Goal: Information Seeking & Learning: Understand process/instructions

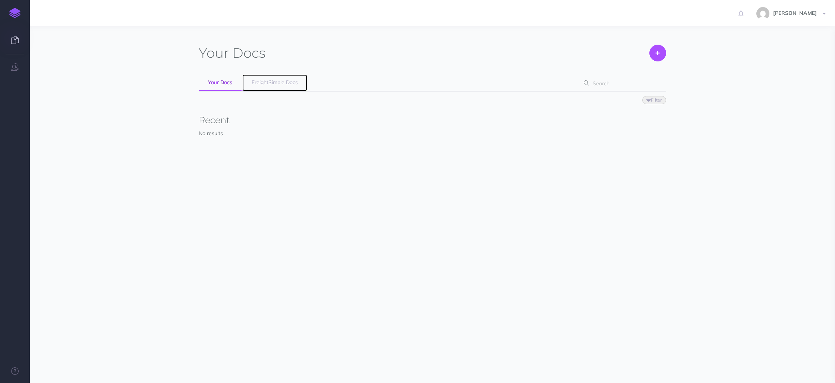
click at [277, 82] on span "FreightSimple Docs" at bounding box center [275, 82] width 46 height 7
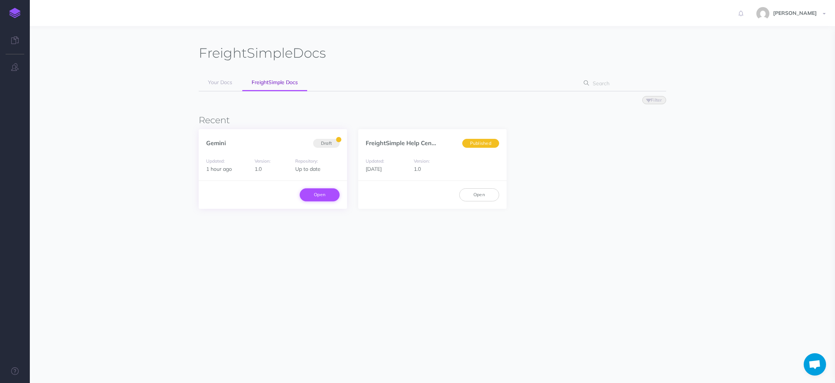
click at [316, 197] on link "Open" at bounding box center [320, 195] width 40 height 13
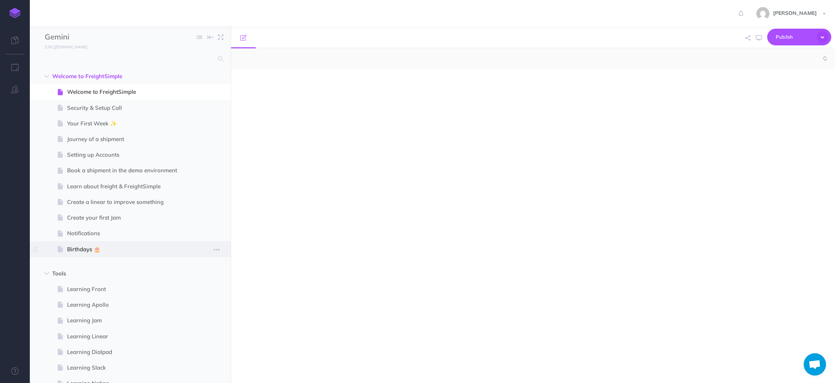
select select "null"
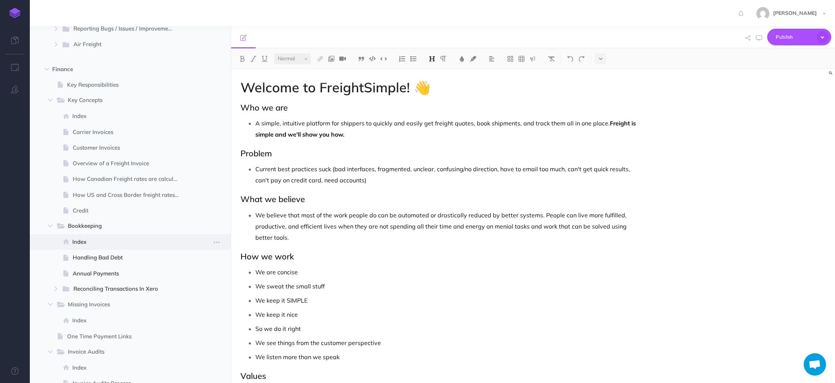
scroll to position [805, 0]
click at [112, 255] on span "Handling Bad Debt" at bounding box center [129, 257] width 113 height 9
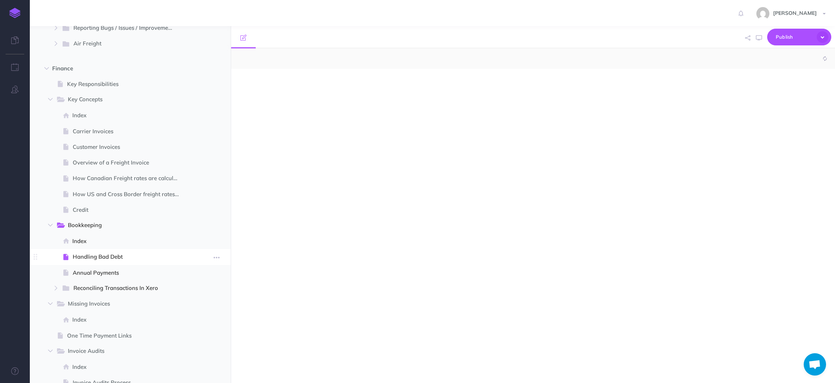
select select "null"
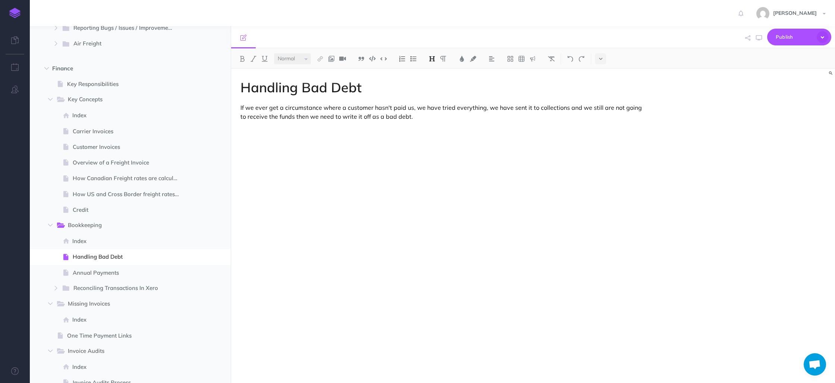
click at [392, 121] on div "Handling Bad Debt If we ever get a circumstance where a customer hasn't paid us…" at bounding box center [442, 222] width 423 height 307
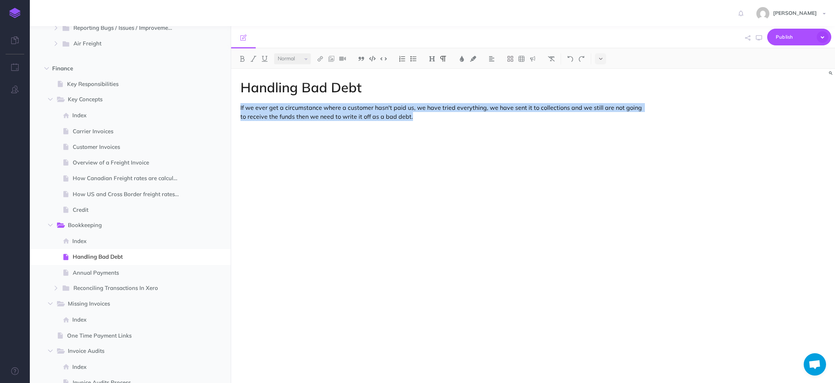
drag, startPoint x: 406, startPoint y: 116, endPoint x: 237, endPoint y: 109, distance: 169.7
click at [237, 109] on div "Handling Bad Debt If we ever get a circumstance where a customer hasn't paid us…" at bounding box center [442, 222] width 423 height 307
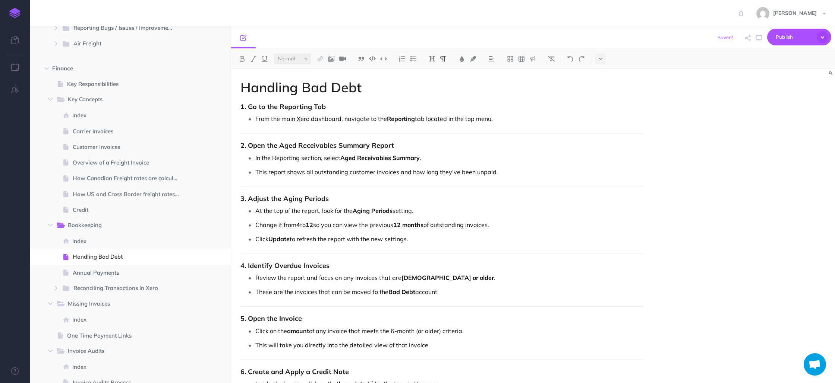
drag, startPoint x: 239, startPoint y: 144, endPoint x: 245, endPoint y: 143, distance: 6.1
click at [239, 144] on div "Handling Bad Debt 1. Go to the Reporting Tab From the main Xero dashboard, navi…" at bounding box center [442, 367] width 423 height 597
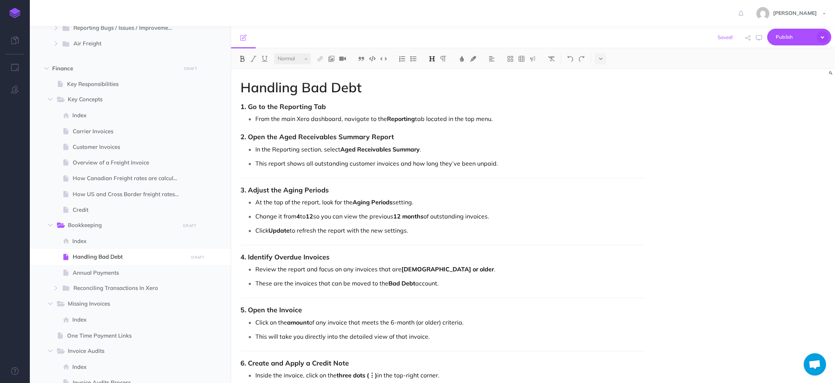
click at [240, 190] on strong "3. Adjust the Aging Periods" at bounding box center [284, 190] width 88 height 9
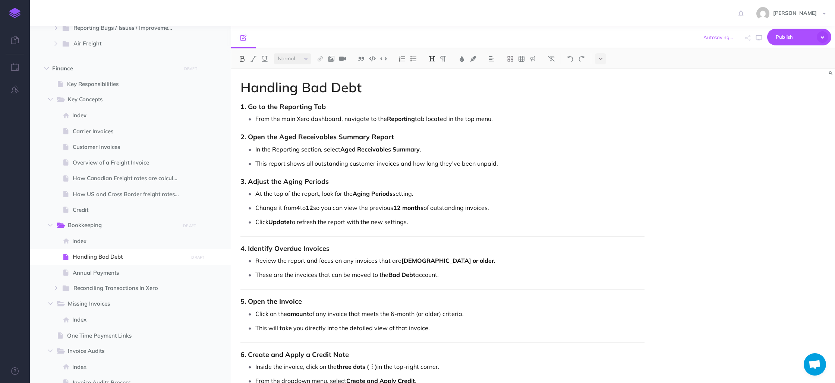
click at [241, 249] on strong "4. Identify Overdue Invoices" at bounding box center [284, 248] width 89 height 9
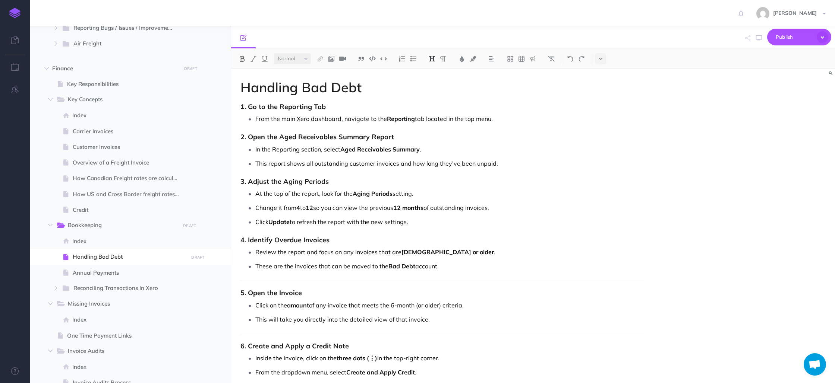
click at [240, 291] on strong "5. Open the Invoice" at bounding box center [270, 293] width 61 height 9
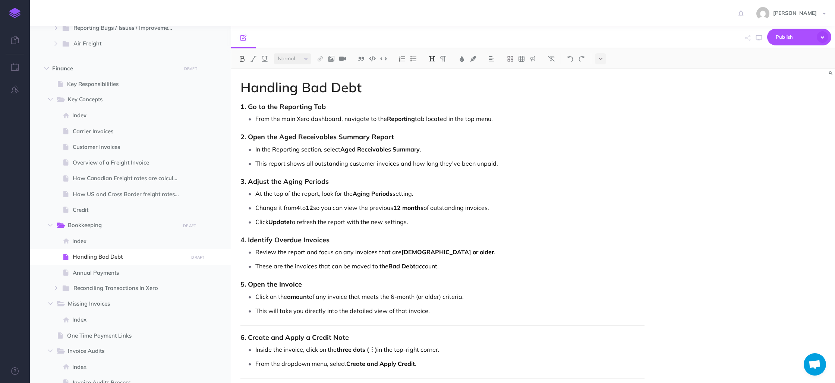
click at [241, 339] on strong "6. Create and Apply a Credit Note" at bounding box center [294, 338] width 108 height 9
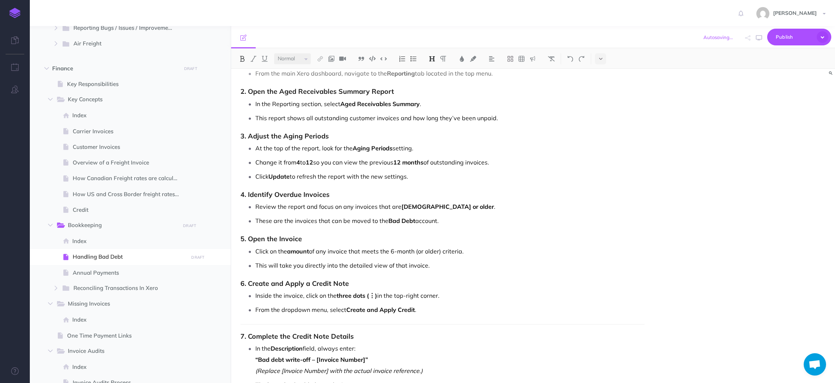
click at [241, 339] on strong "7. Complete the Credit Note Details" at bounding box center [296, 336] width 113 height 9
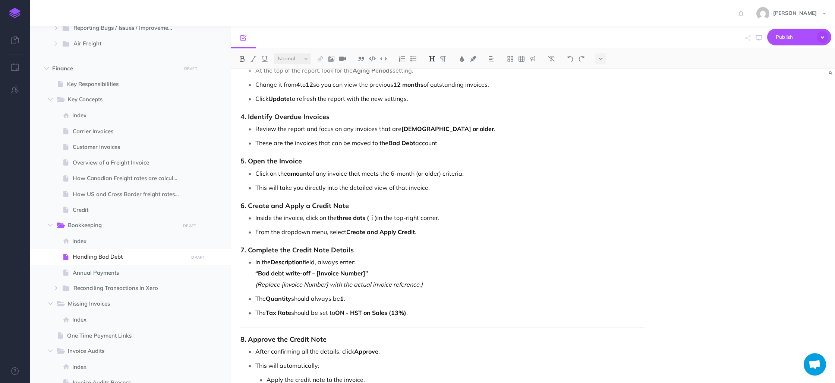
scroll to position [129, 0]
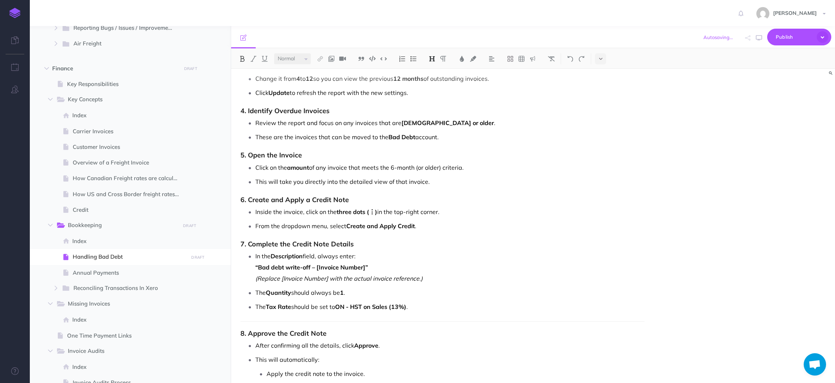
click at [239, 334] on div "Handling Bad Debt 1. Go to the Reporting Tab From the main Xero dashboard, navi…" at bounding box center [442, 213] width 423 height 546
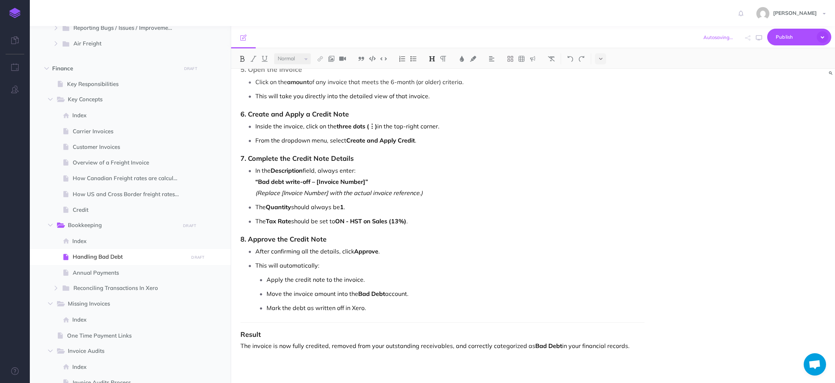
scroll to position [221, 0]
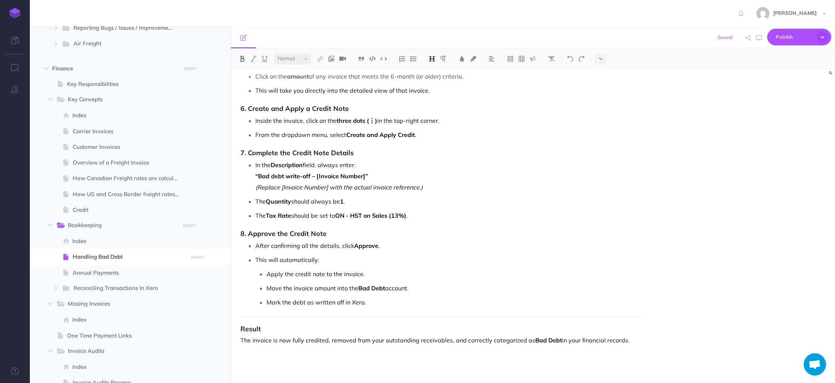
click at [241, 331] on strong "Result" at bounding box center [250, 329] width 20 height 9
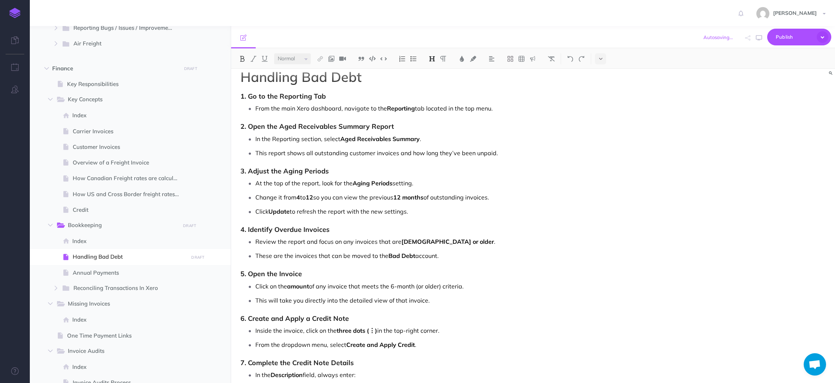
scroll to position [0, 0]
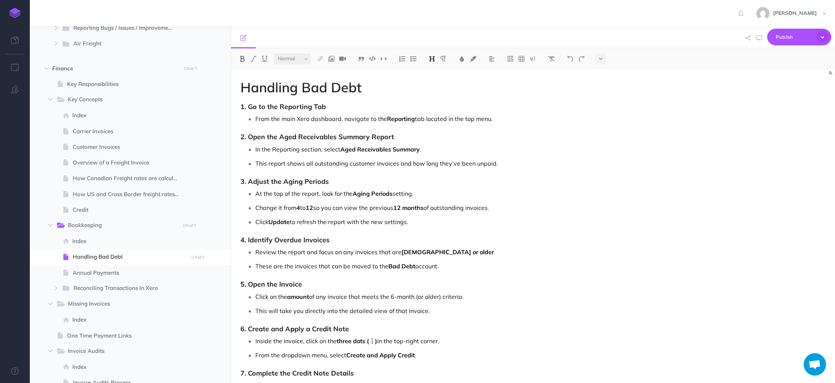
click at [508, 119] on p "From the main Xero dashboard, navigate to the Reporting tab located in the top …" at bounding box center [449, 118] width 389 height 11
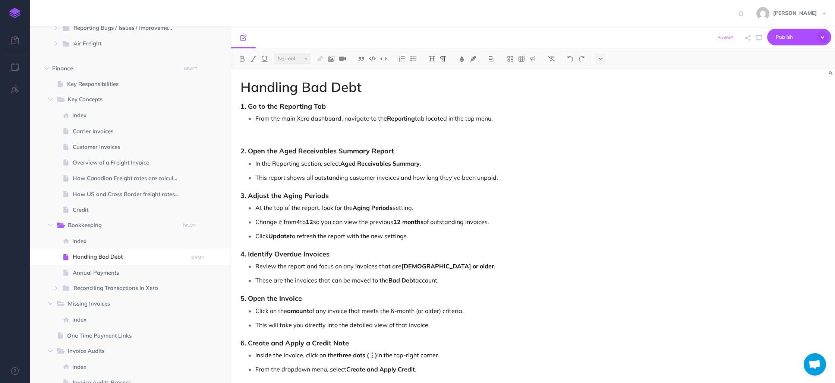
scroll to position [1, 0]
click at [334, 58] on img at bounding box center [331, 59] width 7 height 6
click at [332, 72] on icon at bounding box center [331, 71] width 6 height 5
click at [332, 60] on img at bounding box center [331, 59] width 7 height 6
click at [331, 81] on icon at bounding box center [331, 82] width 7 height 5
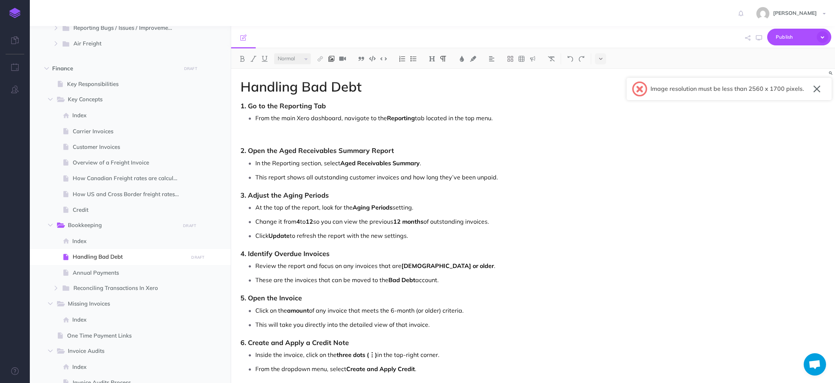
click at [332, 57] on img at bounding box center [331, 59] width 7 height 6
click at [332, 73] on icon at bounding box center [331, 71] width 6 height 5
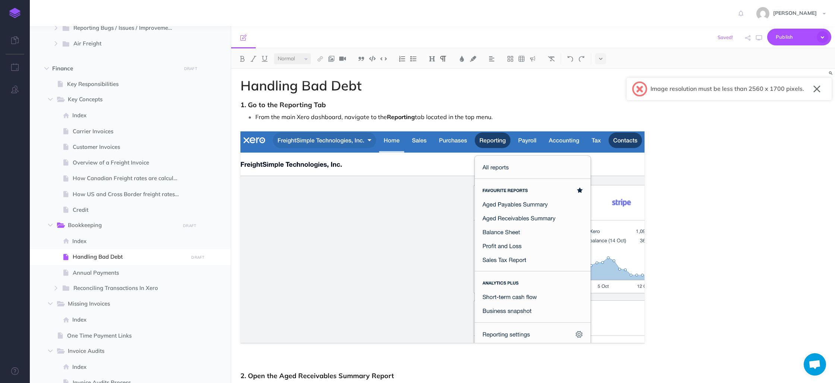
click at [818, 88] on button "button" at bounding box center [816, 89] width 7 height 12
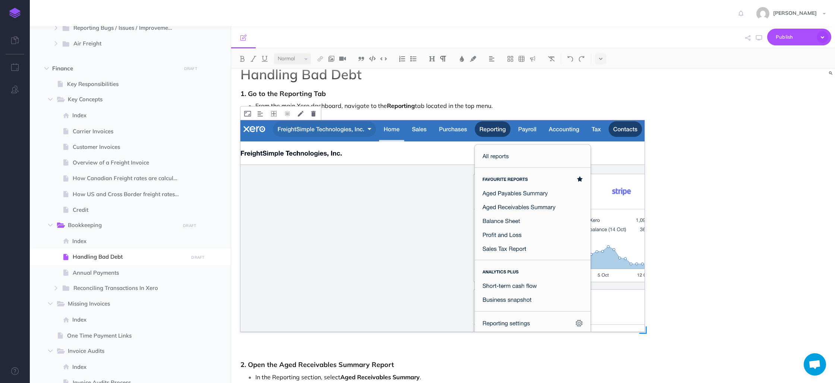
scroll to position [25, 0]
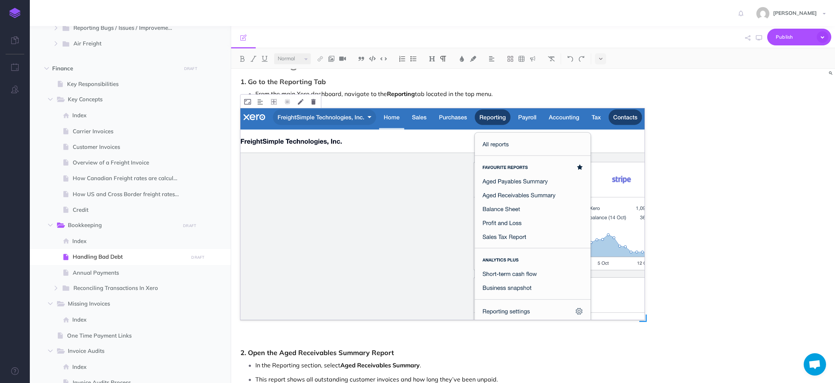
click at [468, 181] on img at bounding box center [442, 214] width 404 height 212
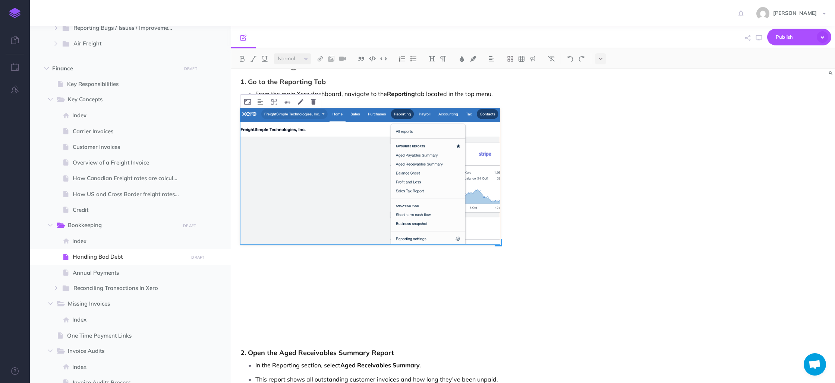
drag, startPoint x: 645, startPoint y: 320, endPoint x: 500, endPoint y: 244, distance: 163.4
click at [500, 244] on span at bounding box center [498, 242] width 7 height 7
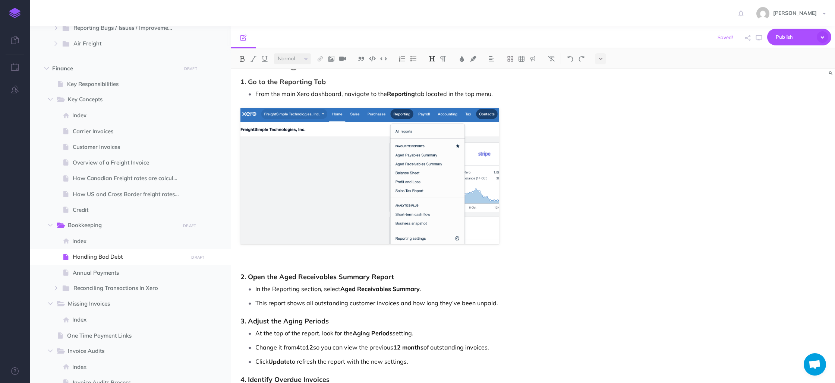
click at [241, 278] on strong "2. Open the Aged Receivables Summary Report" at bounding box center [317, 277] width 154 height 9
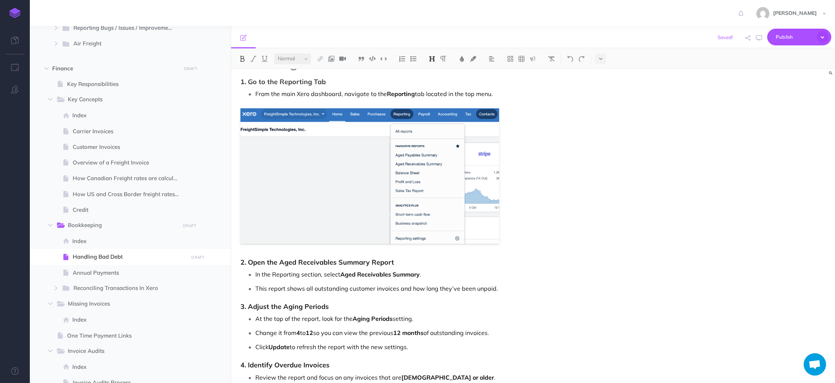
click at [521, 288] on p "This report shows all outstanding customer invoices and how long they’ve been u…" at bounding box center [449, 288] width 389 height 11
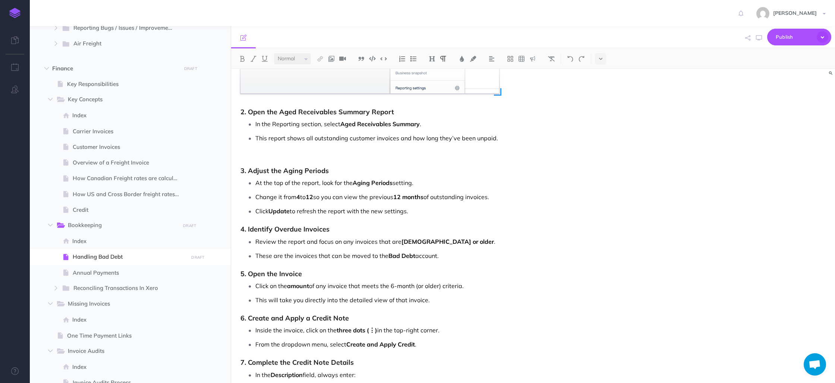
scroll to position [179, 0]
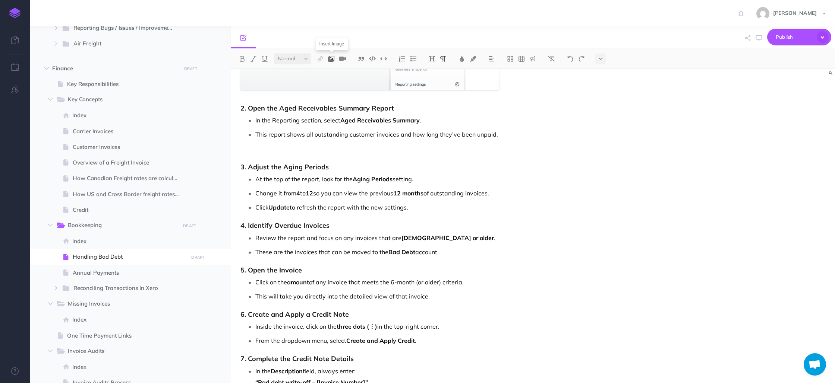
click at [333, 58] on img at bounding box center [331, 59] width 7 height 6
click at [331, 81] on icon at bounding box center [331, 82] width 7 height 5
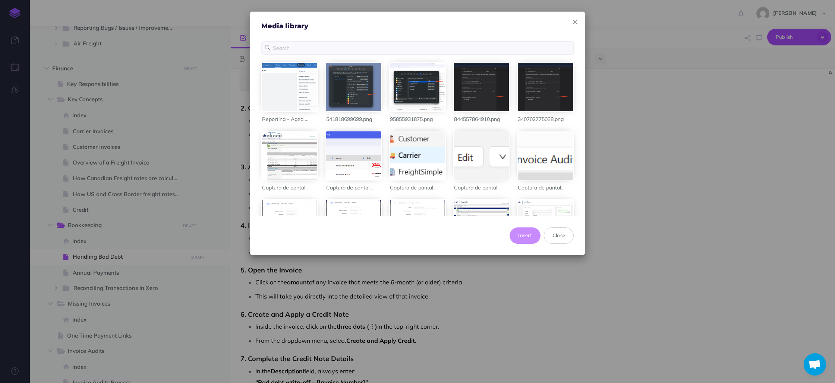
click at [575, 23] on icon "button" at bounding box center [575, 22] width 4 height 8
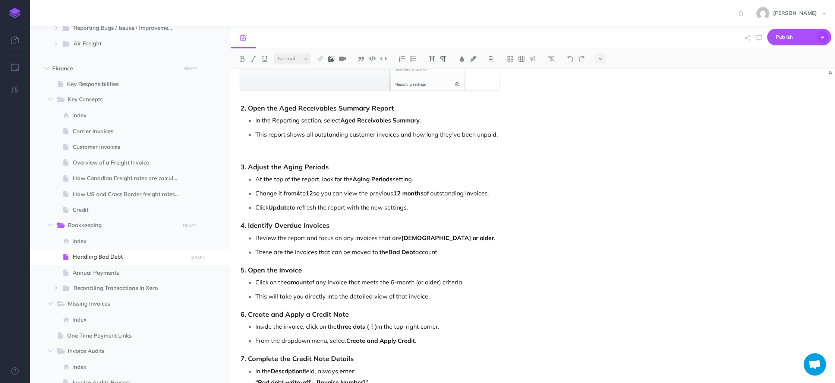
click at [334, 57] on img at bounding box center [331, 59] width 7 height 6
click at [334, 72] on icon at bounding box center [331, 71] width 6 height 5
click at [821, 91] on div at bounding box center [816, 89] width 15 height 12
drag, startPoint x: 817, startPoint y: 88, endPoint x: 716, endPoint y: 91, distance: 101.8
click at [816, 88] on button "button" at bounding box center [816, 89] width 7 height 12
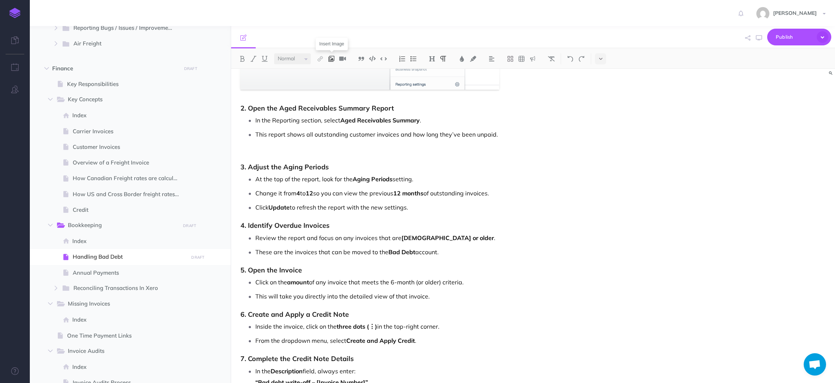
click at [336, 59] on button at bounding box center [331, 58] width 11 height 11
click at [251, 154] on p at bounding box center [442, 153] width 404 height 9
click at [334, 58] on img at bounding box center [331, 59] width 7 height 6
click at [332, 73] on icon at bounding box center [331, 71] width 6 height 5
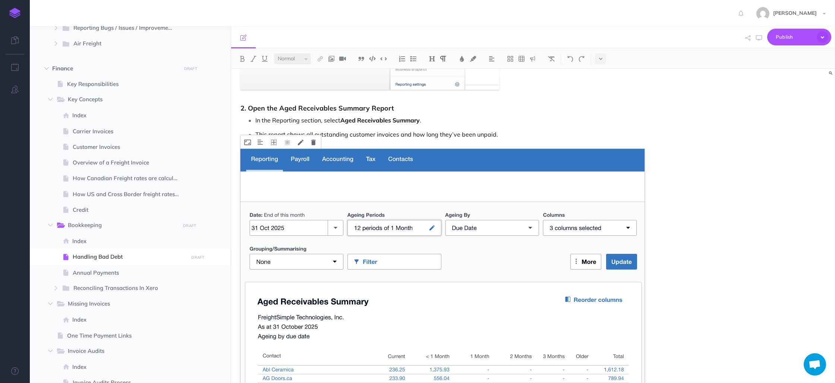
click at [518, 208] on img at bounding box center [442, 271] width 404 height 244
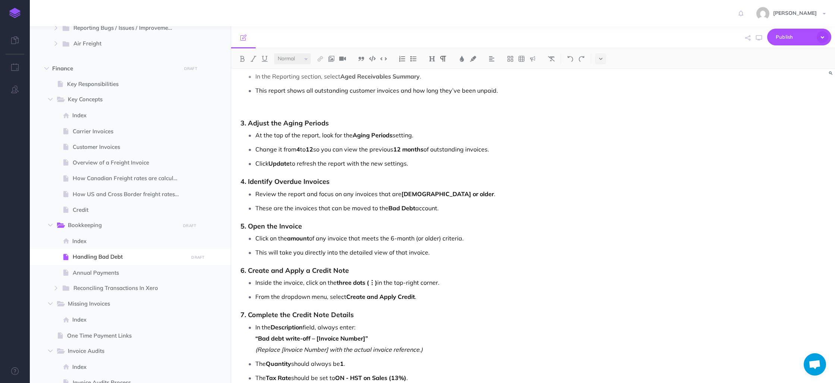
scroll to position [202, 0]
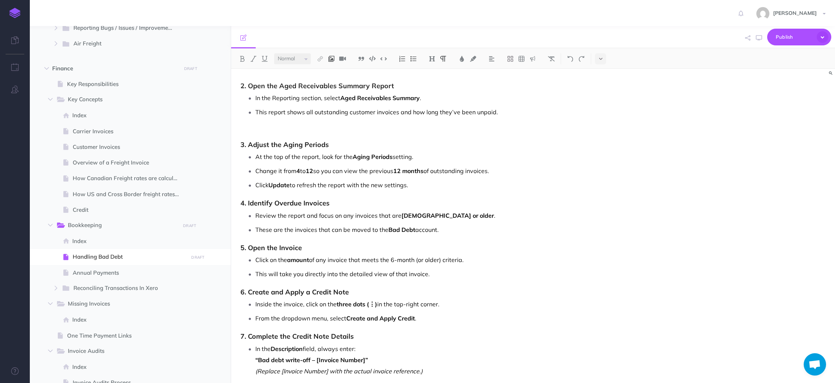
click at [332, 58] on img at bounding box center [331, 59] width 7 height 6
click at [332, 73] on icon at bounding box center [331, 71] width 6 height 5
click at [296, 128] on p at bounding box center [442, 131] width 404 height 9
click at [334, 57] on img at bounding box center [331, 59] width 7 height 6
click at [333, 72] on icon at bounding box center [331, 71] width 6 height 5
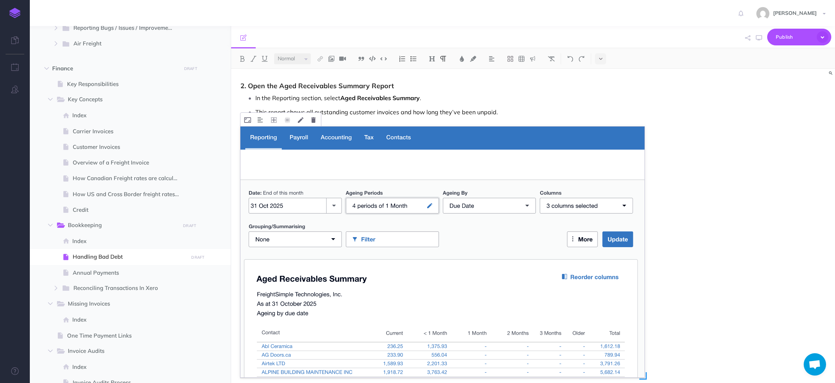
click at [485, 177] on img at bounding box center [442, 252] width 404 height 251
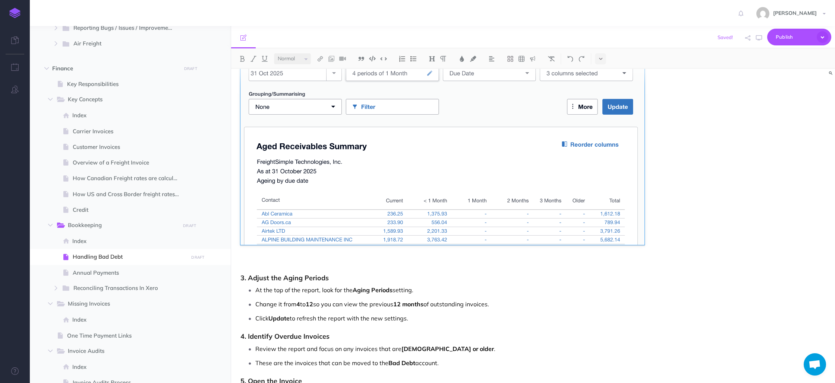
scroll to position [332, 0]
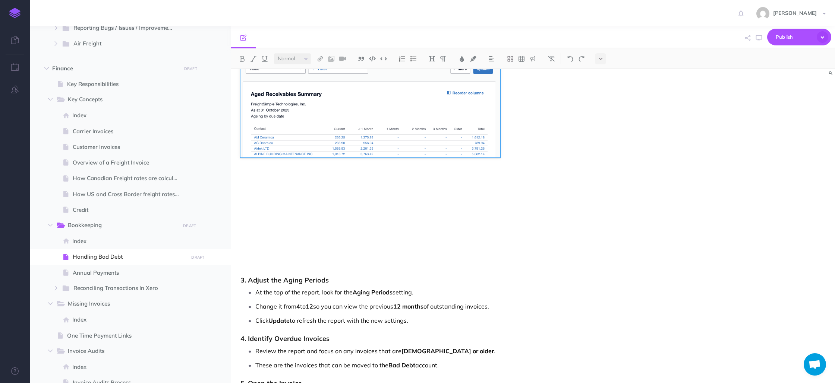
drag, startPoint x: 644, startPoint y: 246, endPoint x: 500, endPoint y: 146, distance: 175.4
click at [500, 146] on div at bounding box center [442, 121] width 404 height 251
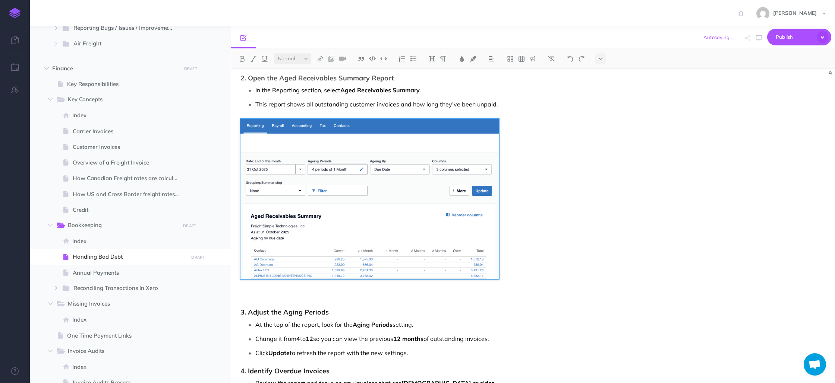
scroll to position [211, 0]
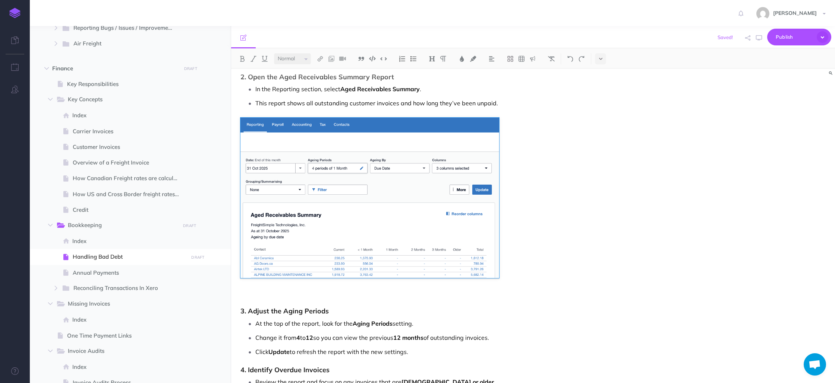
click at [241, 299] on p at bounding box center [442, 297] width 404 height 9
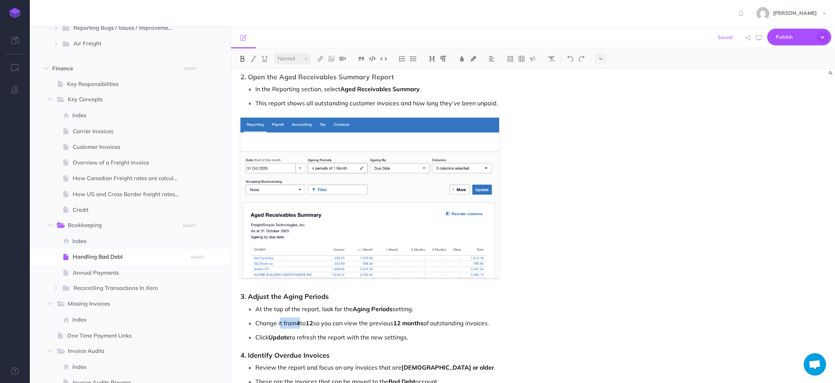
drag, startPoint x: 282, startPoint y: 324, endPoint x: 301, endPoint y: 325, distance: 19.4
click at [301, 325] on p "Change it from 4 to 12 so you can view the previous 12 months of outstanding in…" at bounding box center [449, 323] width 389 height 11
click at [419, 334] on p "Click Update to refresh the report with the new settings." at bounding box center [449, 337] width 389 height 11
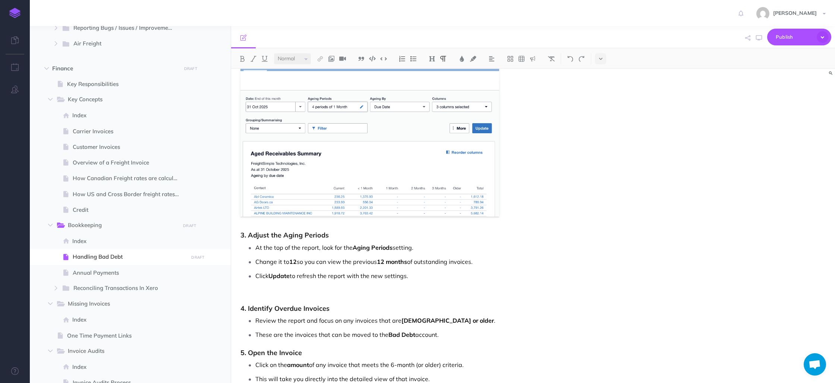
scroll to position [273, 0]
drag, startPoint x: 331, startPoint y: 58, endPoint x: 334, endPoint y: 61, distance: 4.2
click at [331, 58] on img at bounding box center [331, 59] width 7 height 6
click at [330, 73] on icon at bounding box center [331, 71] width 6 height 5
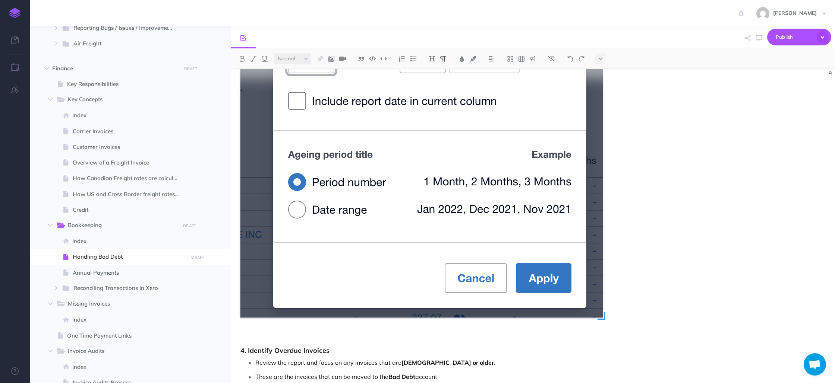
scroll to position [697, 0]
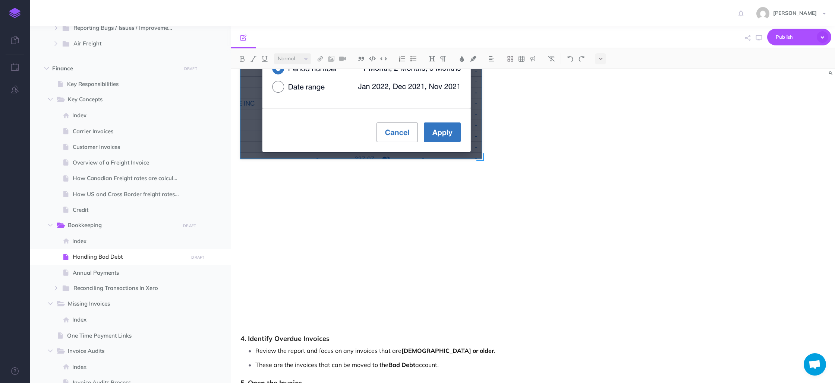
drag, startPoint x: 603, startPoint y: 304, endPoint x: 482, endPoint y: 188, distance: 167.9
click at [482, 188] on div at bounding box center [421, 86] width 362 height 440
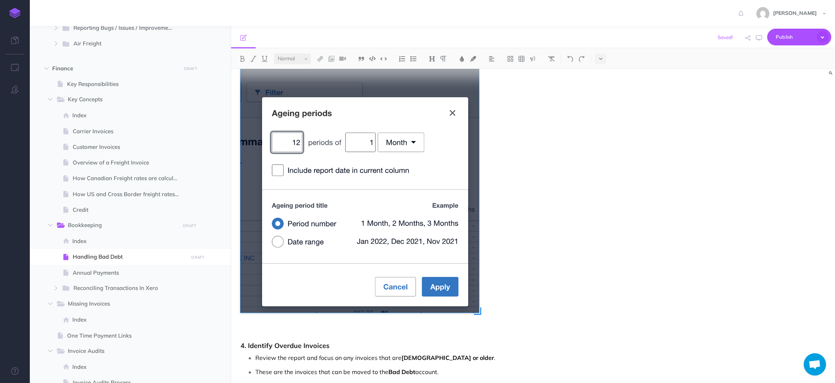
scroll to position [543, 0]
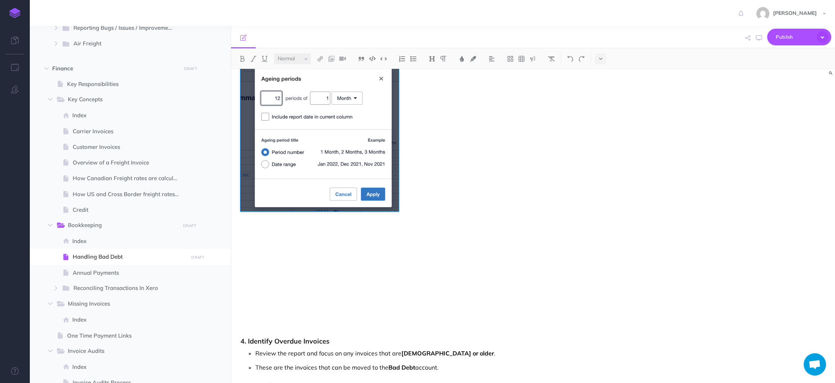
drag, startPoint x: 479, startPoint y: 309, endPoint x: 401, endPoint y: 209, distance: 126.4
click at [399, 207] on span at bounding box center [397, 209] width 7 height 7
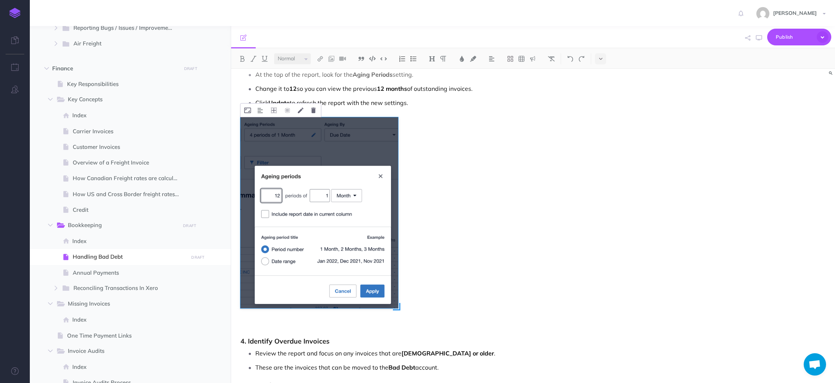
scroll to position [439, 0]
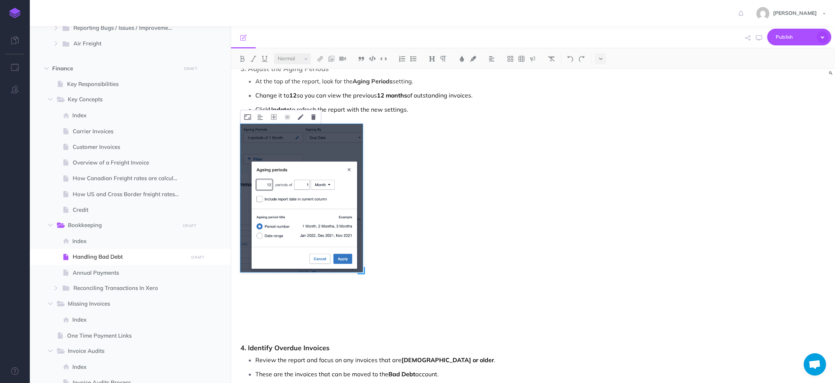
drag, startPoint x: 398, startPoint y: 317, endPoint x: 363, endPoint y: 266, distance: 62.1
click at [363, 266] on div at bounding box center [319, 219] width 158 height 191
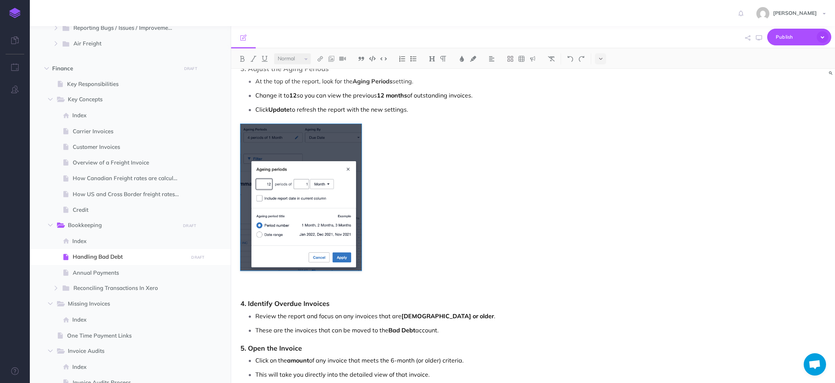
click at [437, 267] on div "Handling Bad Debt 1. Go to the Reporting Tab From the main Xero dashboard, navi…" at bounding box center [442, 145] width 423 height 1031
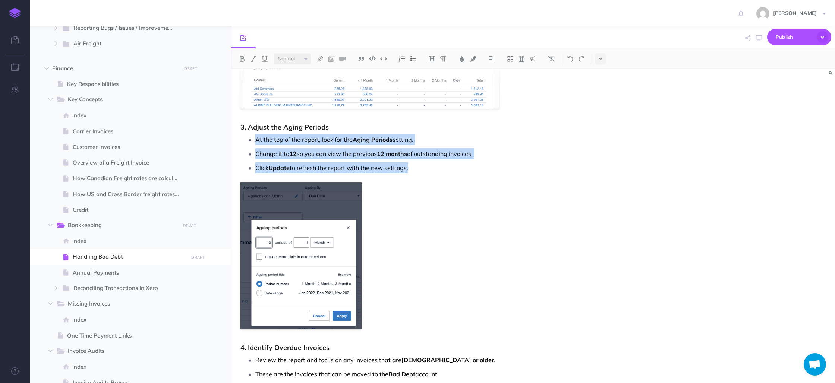
scroll to position [379, 0]
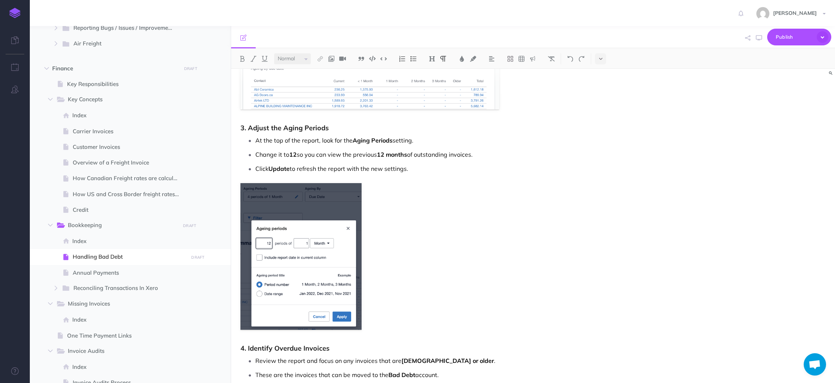
click at [475, 155] on p "Change it to 12 so you can view the previous 12 months of outstanding invoices." at bounding box center [449, 154] width 389 height 11
click at [476, 157] on p "Change it to 12 so you can view the previous 12 months of outstanding invoices,…" at bounding box center [449, 154] width 389 height 11
click at [500, 157] on p "Change it to 12 so you can view the previous 12 months of outstanding invoices.…" at bounding box center [449, 154] width 389 height 11
click at [246, 57] on button at bounding box center [242, 58] width 11 height 11
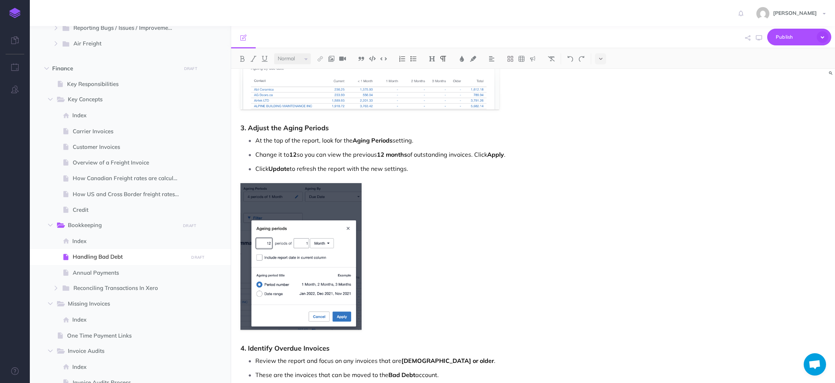
click at [256, 167] on p "Click Update to refresh the report with the new settings." at bounding box center [449, 168] width 389 height 11
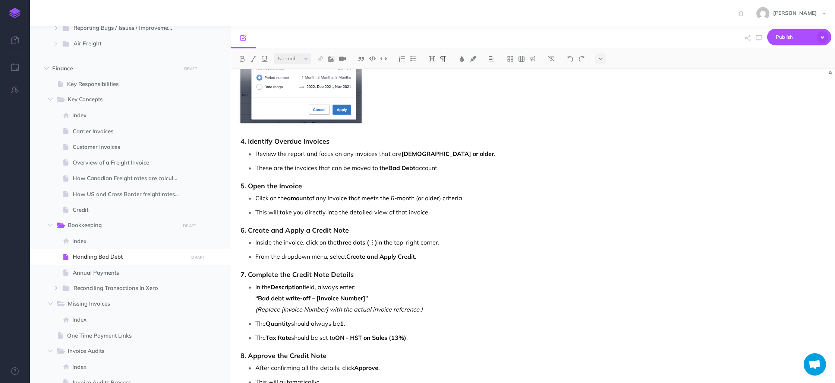
scroll to position [588, 0]
click at [443, 169] on p "These are the invoices that can be moved to the Bad Debt account." at bounding box center [449, 166] width 389 height 11
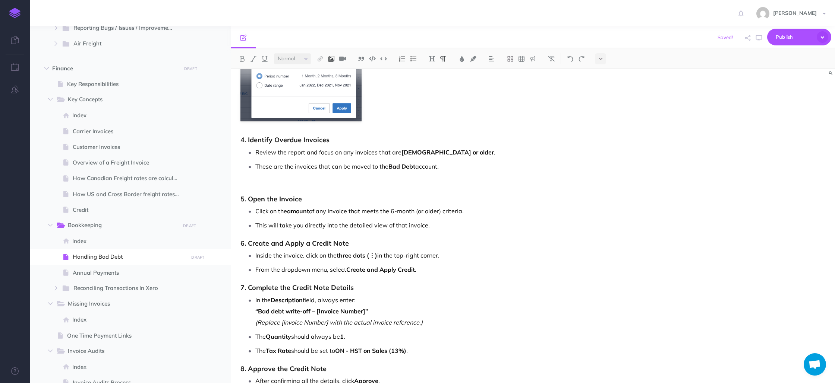
click at [334, 58] on img at bounding box center [331, 59] width 7 height 6
click at [333, 71] on icon at bounding box center [331, 71] width 6 height 5
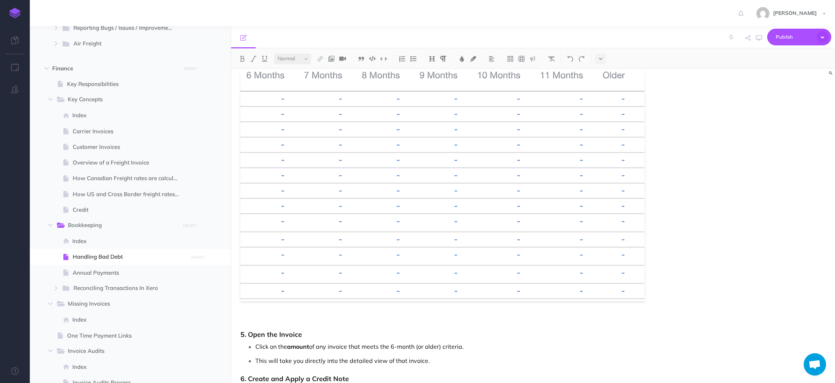
scroll to position [727, 0]
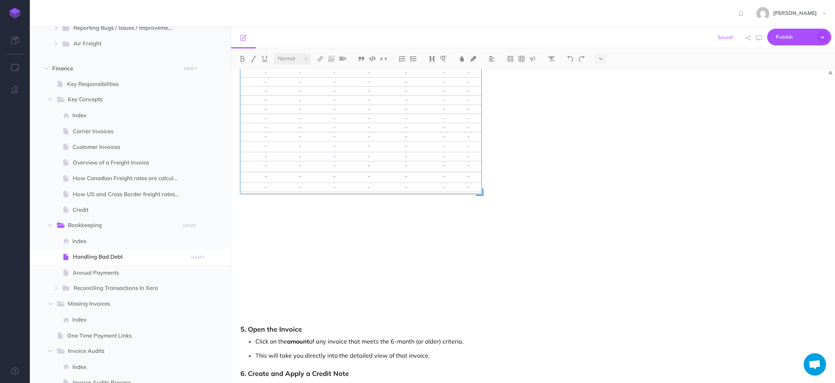
drag, startPoint x: 643, startPoint y: 297, endPoint x: 474, endPoint y: 179, distance: 206.2
click at [474, 179] on div at bounding box center [360, 118] width 241 height 152
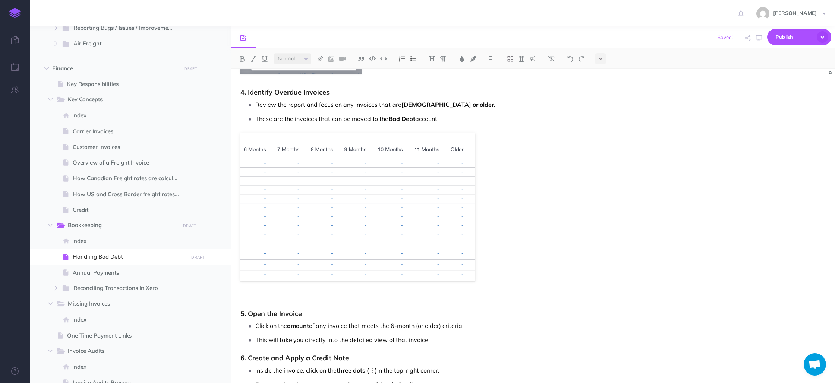
scroll to position [640, 0]
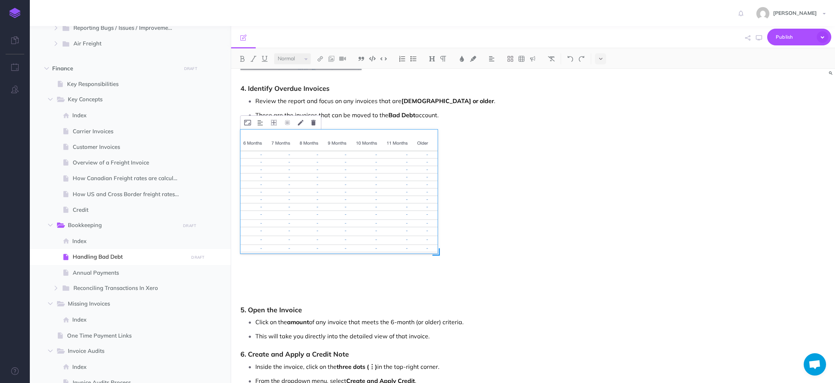
drag, startPoint x: 474, startPoint y: 278, endPoint x: 437, endPoint y: 241, distance: 52.7
click at [437, 241] on div at bounding box center [338, 192] width 197 height 124
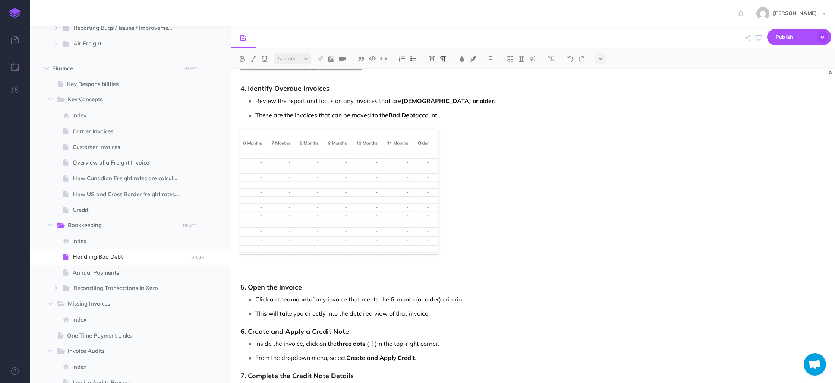
click at [272, 274] on p at bounding box center [442, 273] width 404 height 9
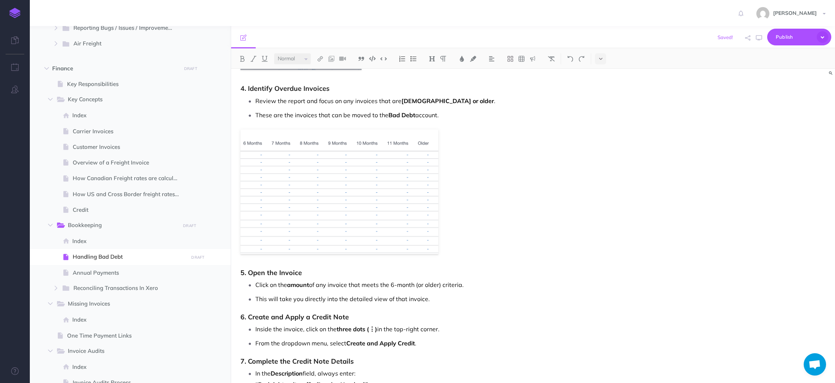
click at [438, 302] on p "This will take you directly into the detailed view of that invoice." at bounding box center [449, 299] width 389 height 11
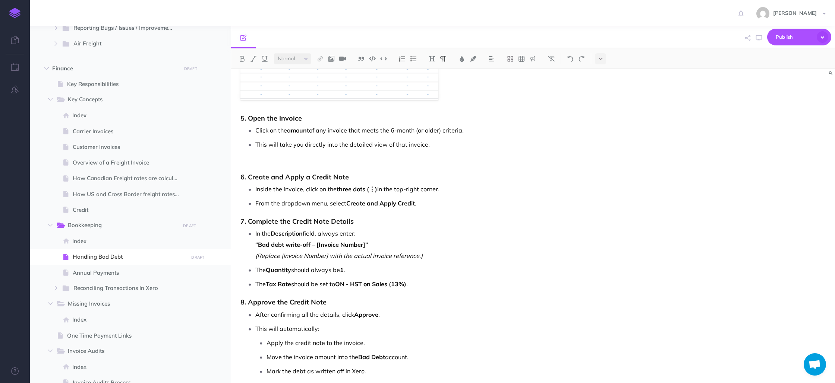
scroll to position [797, 0]
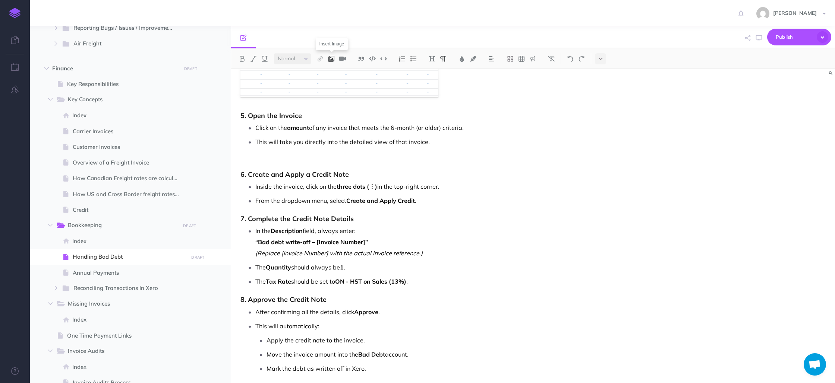
click at [332, 59] on img at bounding box center [331, 59] width 7 height 6
click at [333, 73] on icon at bounding box center [331, 71] width 6 height 5
click at [286, 157] on p at bounding box center [442, 161] width 404 height 9
click at [330, 61] on img at bounding box center [331, 59] width 7 height 6
click at [334, 73] on icon at bounding box center [331, 71] width 6 height 5
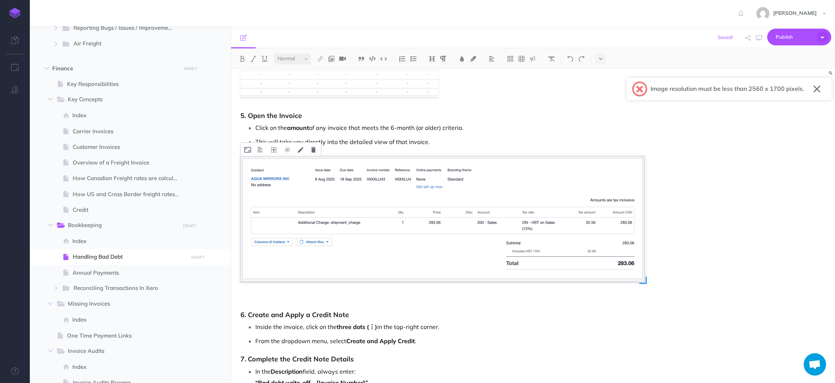
drag, startPoint x: 599, startPoint y: 234, endPoint x: 611, endPoint y: 245, distance: 15.8
click at [599, 234] on img at bounding box center [442, 220] width 404 height 126
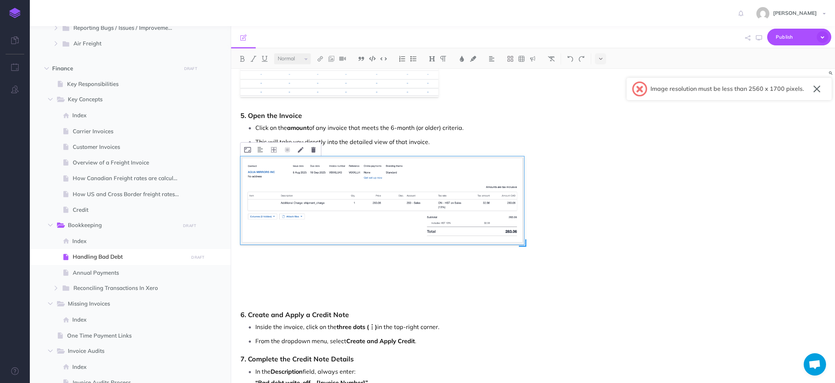
drag, startPoint x: 645, startPoint y: 279, endPoint x: 525, endPoint y: 231, distance: 129.8
click at [525, 231] on div at bounding box center [442, 220] width 404 height 126
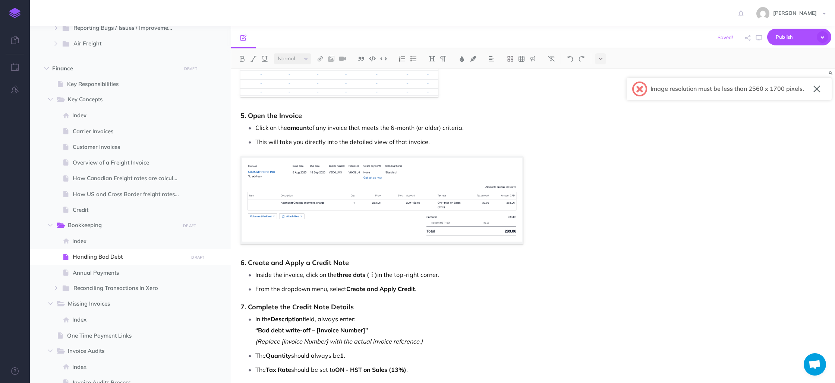
click at [430, 291] on p "From the dropdown menu, select Create and Apply Credit ." at bounding box center [449, 289] width 389 height 11
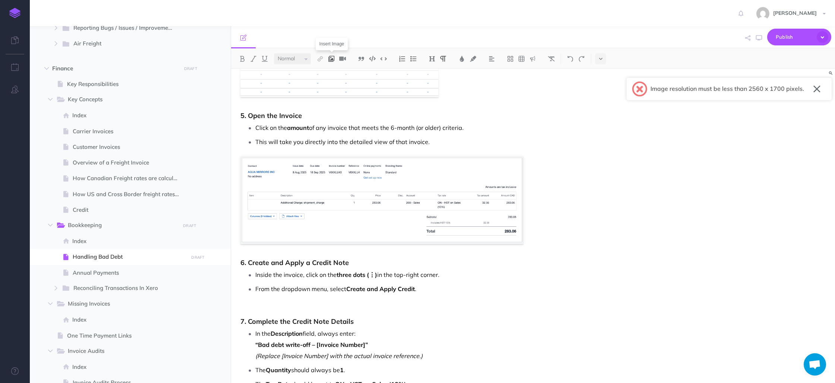
click at [332, 59] on img at bounding box center [331, 59] width 7 height 6
click at [333, 71] on icon at bounding box center [331, 71] width 6 height 5
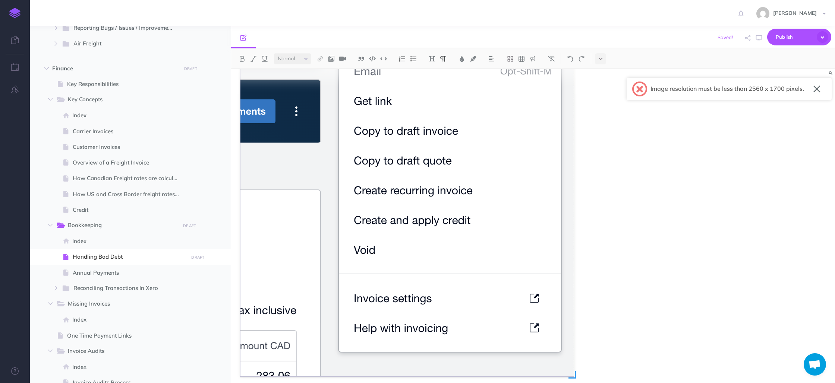
scroll to position [1127, 0]
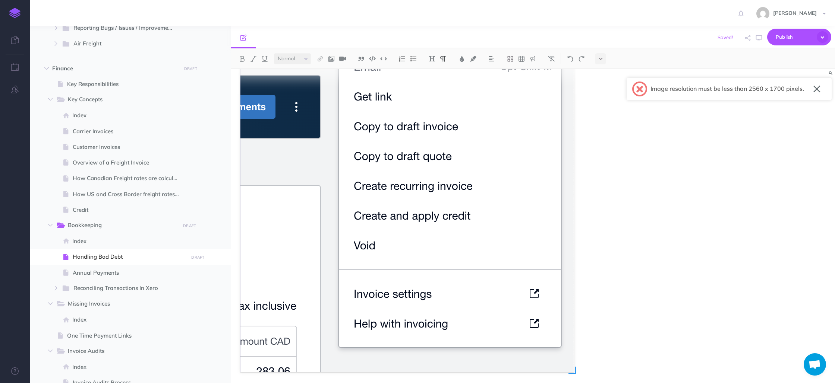
drag, startPoint x: 435, startPoint y: 159, endPoint x: 475, endPoint y: 212, distance: 67.1
click at [435, 159] on img at bounding box center [406, 173] width 333 height 399
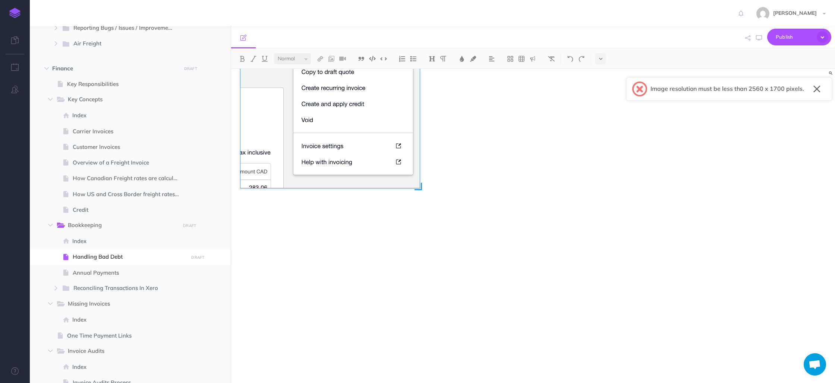
drag, startPoint x: 574, startPoint y: 373, endPoint x: 420, endPoint y: 199, distance: 232.6
click at [420, 199] on div at bounding box center [406, 173] width 333 height 399
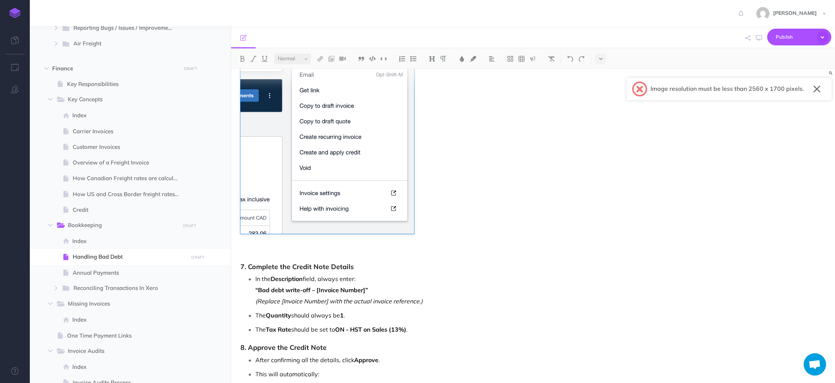
scroll to position [1102, 0]
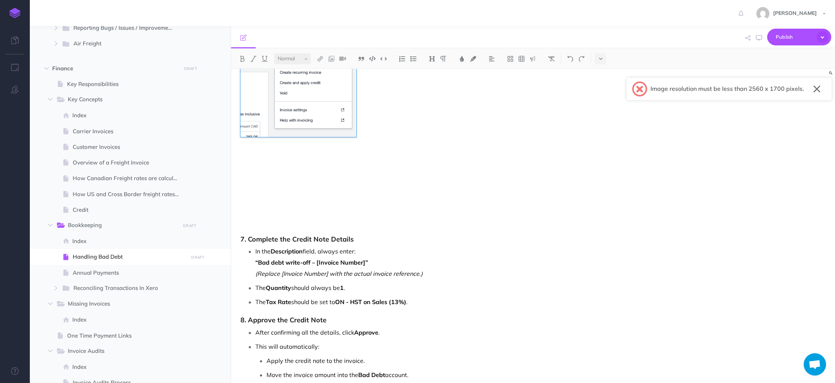
drag, startPoint x: 414, startPoint y: 206, endPoint x: 355, endPoint y: 94, distance: 126.9
click at [355, 94] on div at bounding box center [327, 103] width 174 height 208
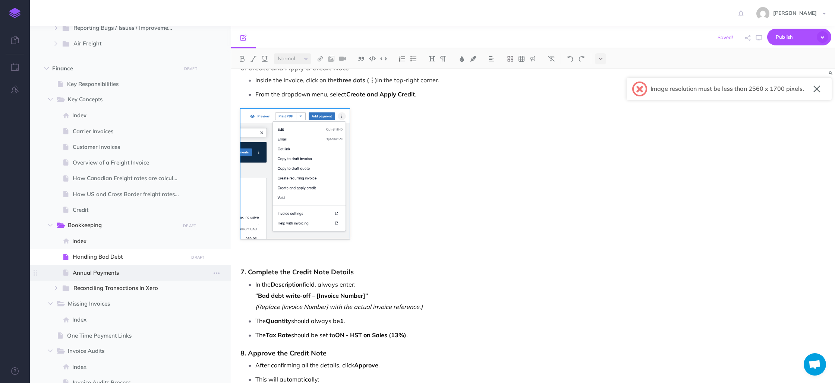
scroll to position [992, 0]
click at [254, 256] on p at bounding box center [442, 258] width 404 height 9
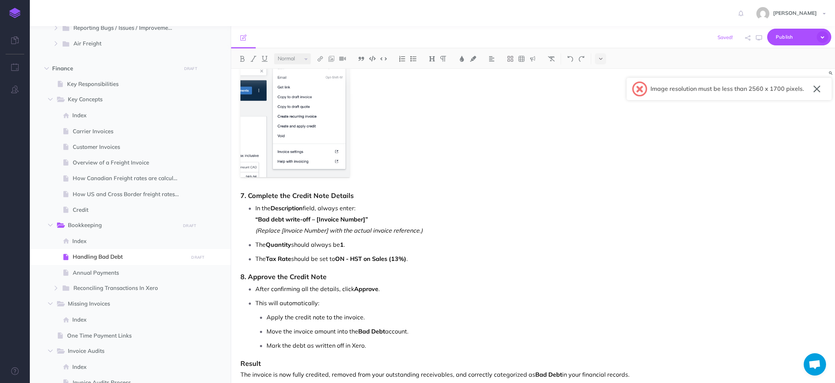
scroll to position [1055, 0]
click at [418, 259] on p "The Tax Rate should be set to ON - HST on Sales (13%) ." at bounding box center [449, 257] width 389 height 11
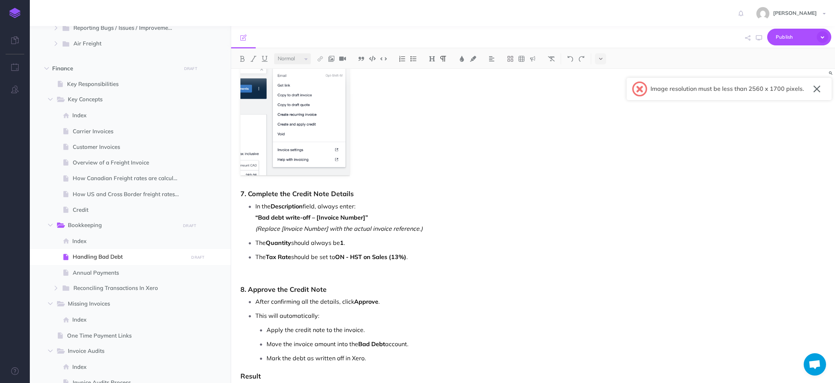
click at [421, 230] on em "(Replace [Invoice Number] with the actual invoice reference.)" at bounding box center [338, 228] width 167 height 7
click at [433, 230] on p "In the Description field, always enter: “Bad debt write-off – [Invoice Number]”…" at bounding box center [449, 218] width 389 height 34
click at [374, 244] on p "The Quantity should always be 1 ." at bounding box center [449, 242] width 389 height 11
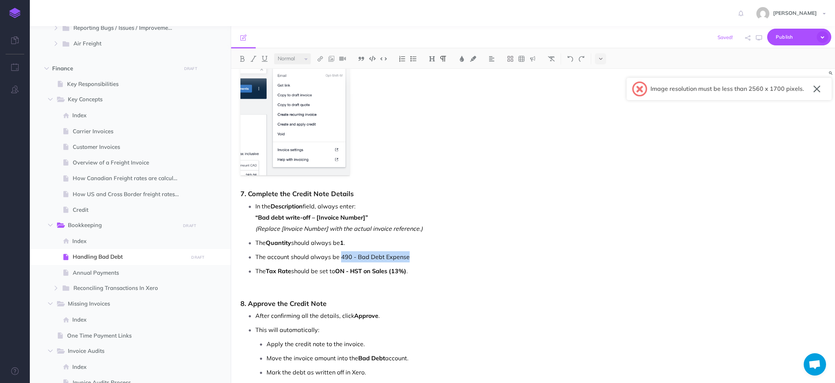
drag, startPoint x: 341, startPoint y: 259, endPoint x: 409, endPoint y: 257, distance: 68.2
click at [409, 257] on p "The account should always be 490 - Bad Debt Expense" at bounding box center [449, 257] width 389 height 11
click at [244, 59] on img at bounding box center [242, 59] width 7 height 6
click at [311, 288] on p at bounding box center [442, 290] width 404 height 9
drag, startPoint x: 411, startPoint y: 271, endPoint x: 356, endPoint y: 274, distance: 56.0
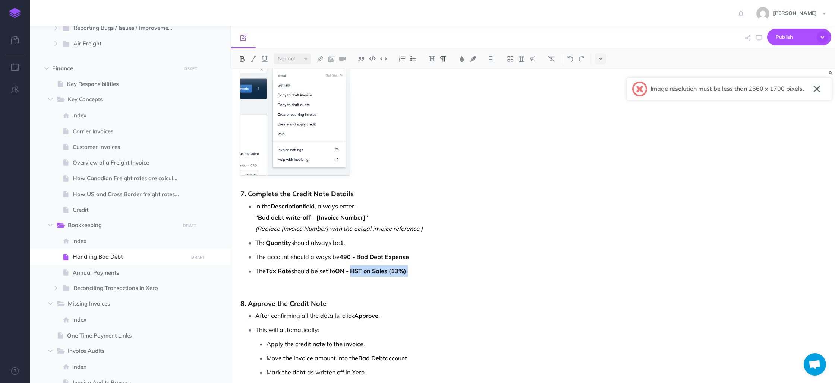
click at [356, 274] on p "The Tax Rate should be set to ON - HST on Sales (13%) ." at bounding box center [449, 271] width 389 height 11
drag, startPoint x: 357, startPoint y: 274, endPoint x: 352, endPoint y: 274, distance: 4.8
click at [355, 274] on strong "ON - HST on Sales (13%)" at bounding box center [370, 271] width 71 height 7
drag, startPoint x: 340, startPoint y: 272, endPoint x: 410, endPoint y: 271, distance: 70.1
click at [406, 271] on strong "ON - HST on Sales (13%)" at bounding box center [370, 271] width 71 height 7
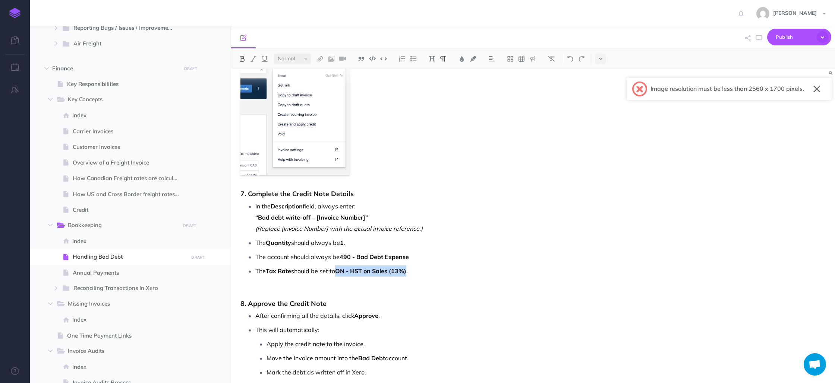
copy strong "ON - HST on Sales (13%)"
click at [418, 256] on p "The account should always be 490 - Bad Debt Expense" at bounding box center [449, 257] width 389 height 11
click at [290, 287] on p at bounding box center [442, 290] width 404 height 9
click at [333, 58] on img at bounding box center [331, 59] width 7 height 6
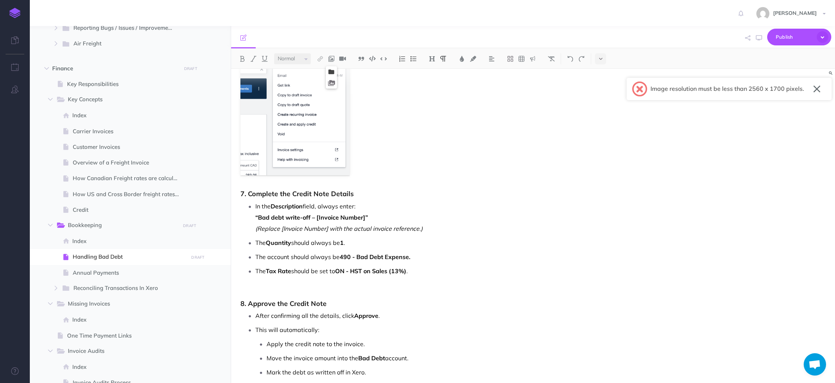
click at [334, 70] on icon at bounding box center [331, 71] width 6 height 5
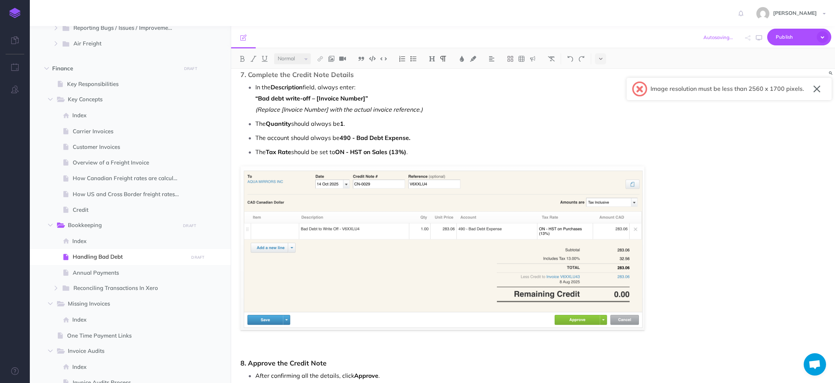
scroll to position [1178, 0]
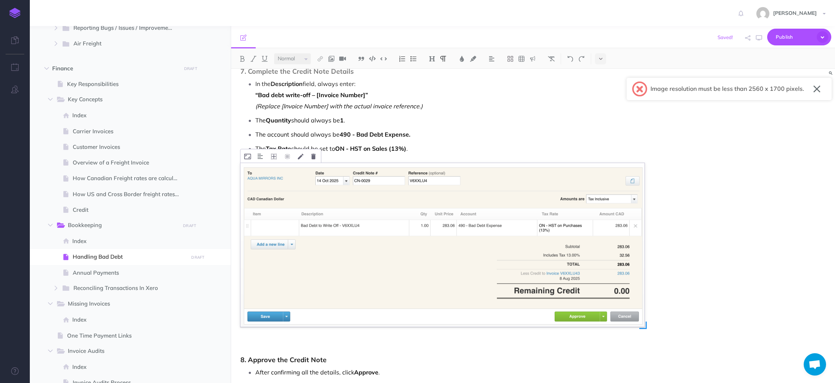
drag, startPoint x: 629, startPoint y: 314, endPoint x: 641, endPoint y: 323, distance: 14.1
click at [629, 314] on img at bounding box center [442, 245] width 404 height 164
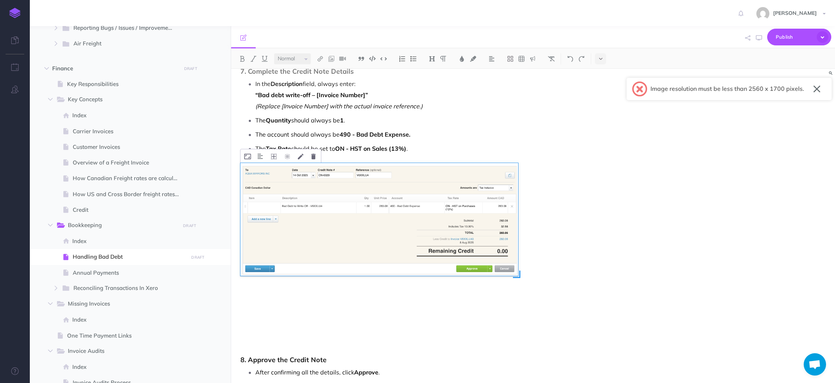
drag, startPoint x: 645, startPoint y: 327, endPoint x: 519, endPoint y: 294, distance: 130.5
click at [519, 294] on div at bounding box center [442, 245] width 404 height 164
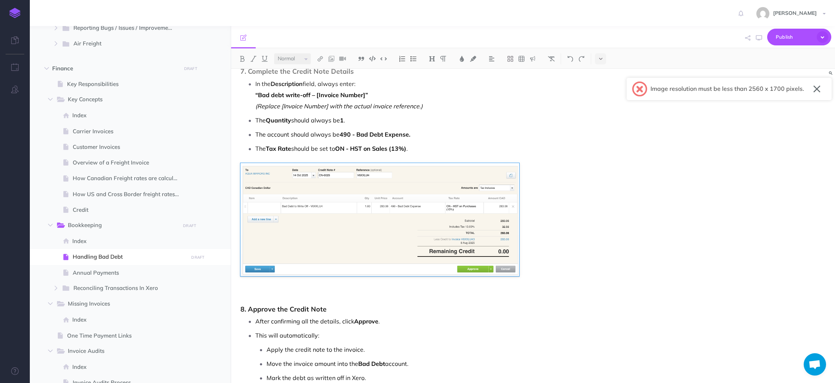
click at [318, 292] on p at bounding box center [442, 295] width 404 height 9
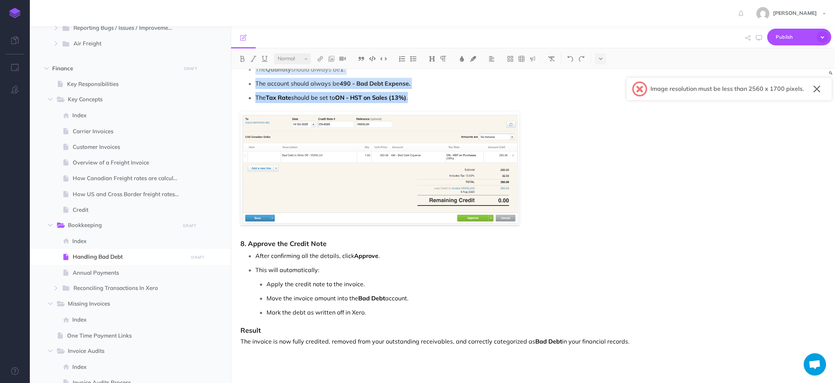
scroll to position [1232, 0]
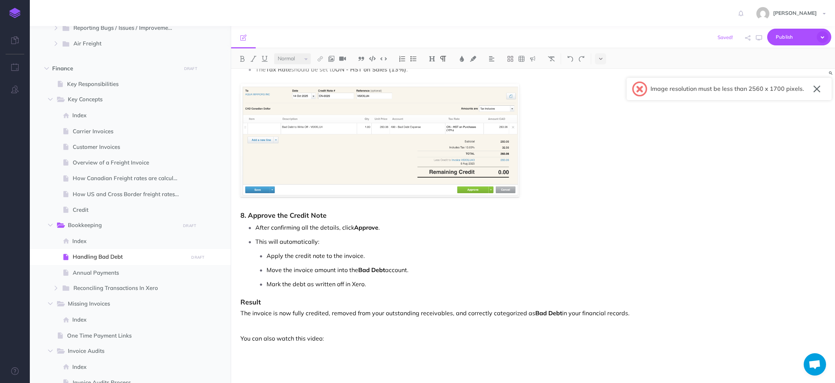
click at [817, 89] on button "button" at bounding box center [816, 89] width 7 height 12
click at [603, 57] on button at bounding box center [600, 58] width 11 height 11
click at [601, 129] on img at bounding box center [600, 128] width 7 height 4
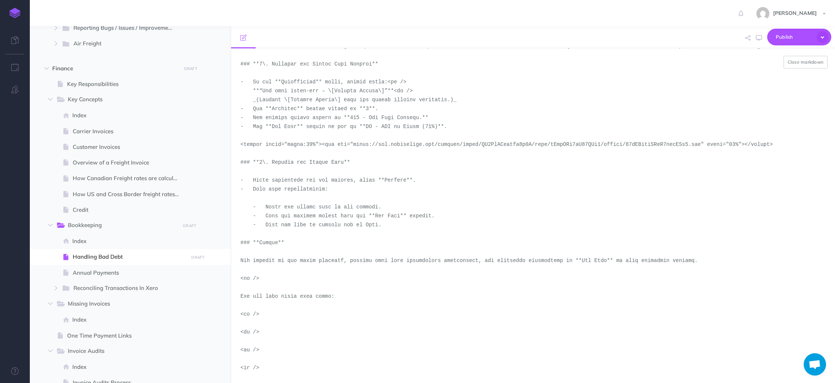
scroll to position [394, 0]
click at [252, 318] on textarea at bounding box center [533, 215] width 604 height 335
drag, startPoint x: 241, startPoint y: 315, endPoint x: 270, endPoint y: 372, distance: 63.8
click at [270, 372] on textarea at bounding box center [533, 215] width 604 height 335
paste textarea "div style="position: relative; padding-bottom: 51.25000000000001%; height: 0;">…"
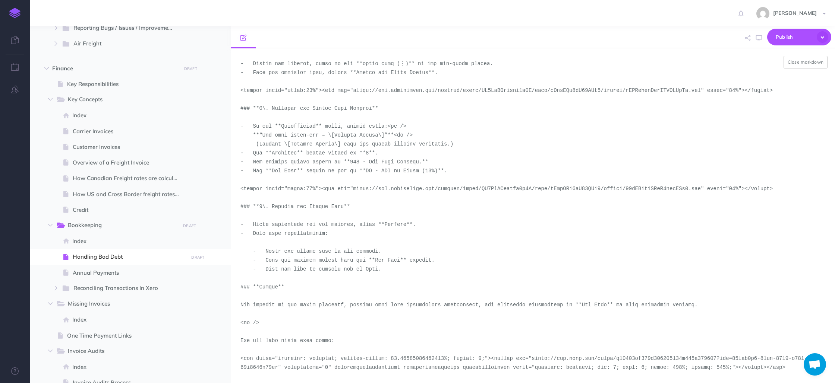
scroll to position [349, 0]
type textarea "# Loremips Dol Sita ### **3\. Co ad eli Seddoeius Tem** - Inci utl etdo Magn al…"
click at [804, 66] on button "Close markdown" at bounding box center [805, 62] width 44 height 13
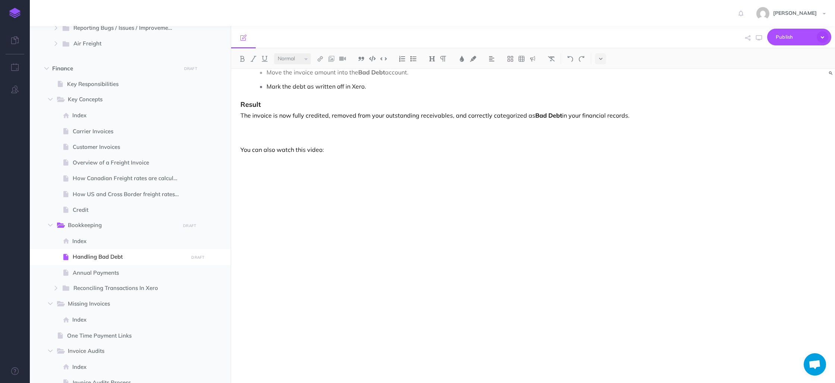
scroll to position [1461, 0]
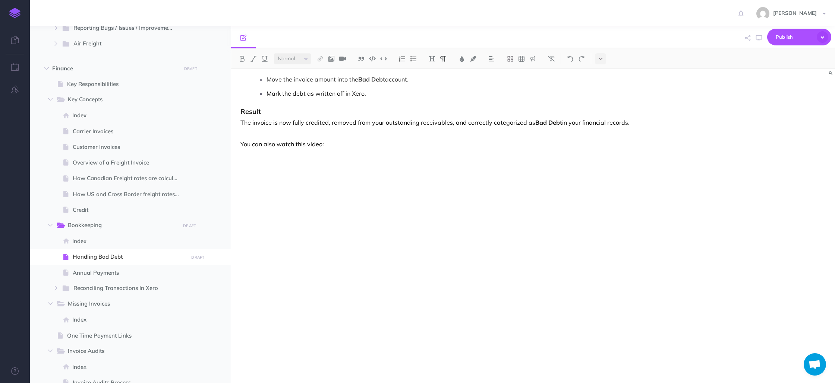
scroll to position [1448, 0]
drag, startPoint x: 330, startPoint y: 144, endPoint x: 239, endPoint y: 143, distance: 91.7
click at [243, 59] on img at bounding box center [242, 59] width 7 height 6
click at [679, 231] on div "Handling Bad Debt 1. Go to the Reporting Tab From the main Xero dashboard, navi…" at bounding box center [533, 226] width 604 height 315
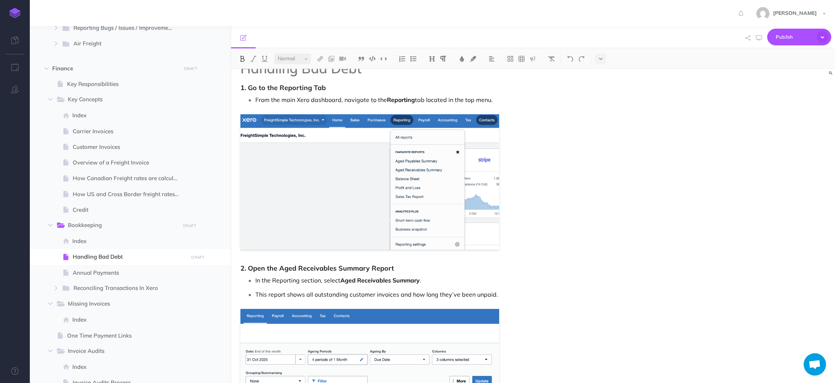
scroll to position [0, 0]
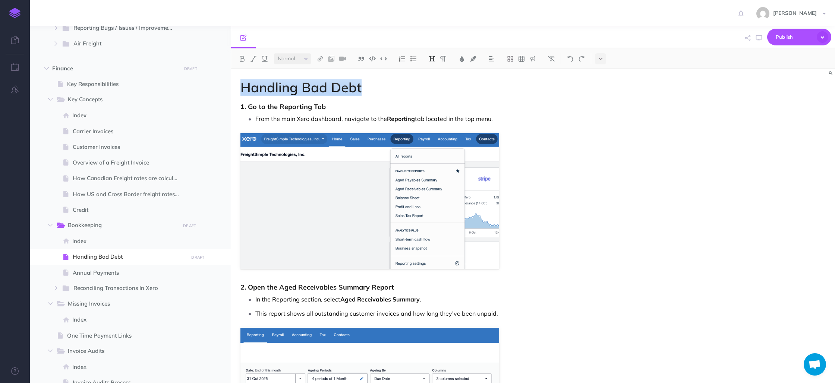
drag, startPoint x: 353, startPoint y: 89, endPoint x: 235, endPoint y: 91, distance: 117.8
copy h1 "Handling Bad Debt"
click at [760, 35] on icon "button" at bounding box center [759, 38] width 6 height 6
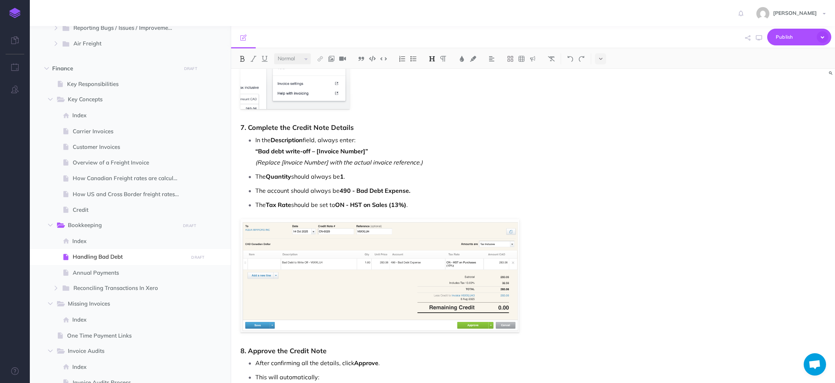
scroll to position [1147, 0]
